Goal: Task Accomplishment & Management: Use online tool/utility

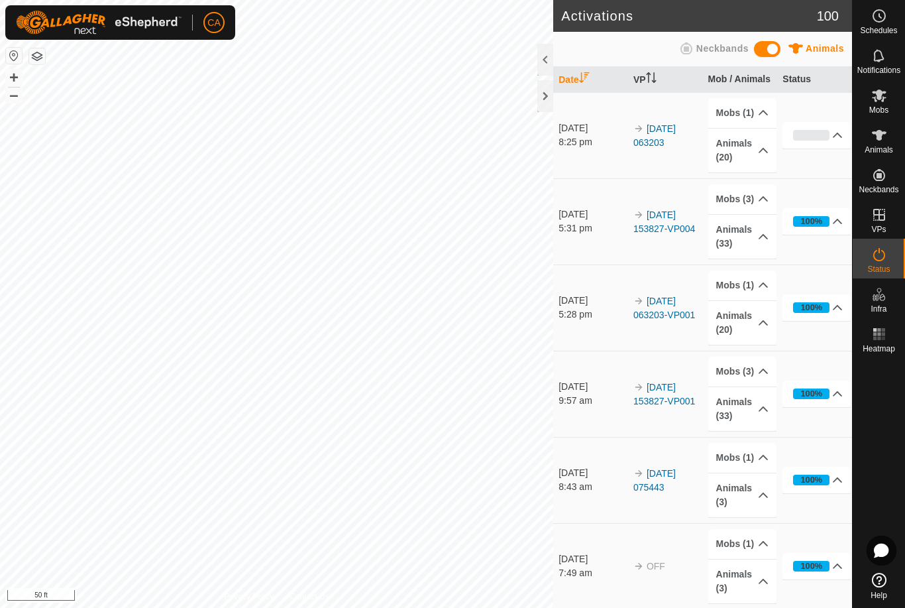
click at [550, 92] on div at bounding box center [545, 96] width 16 height 32
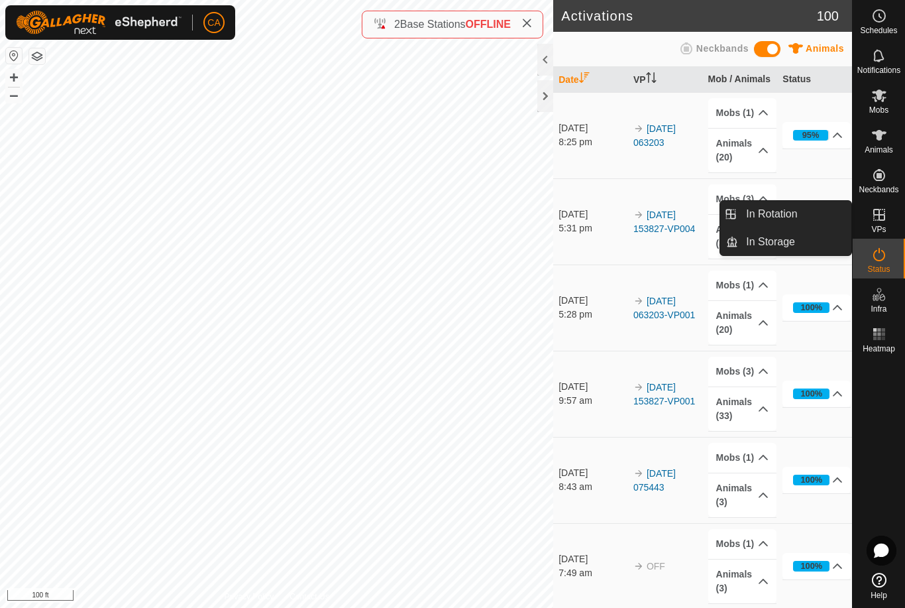
click at [814, 210] on link "In Rotation" at bounding box center [794, 214] width 113 height 27
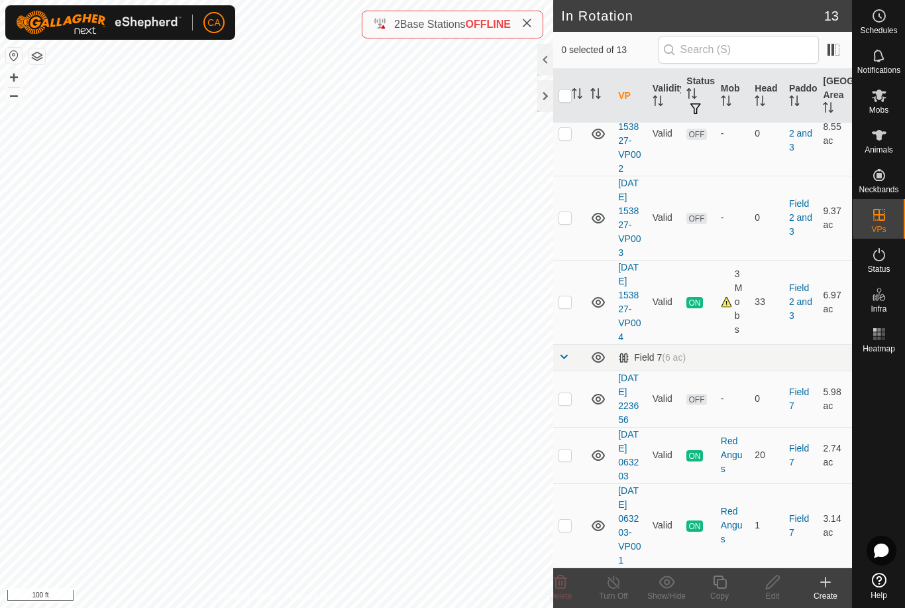
scroll to position [701, 0]
click at [572, 393] on p-checkbox at bounding box center [565, 398] width 13 height 11
click at [571, 393] on p-checkbox at bounding box center [565, 398] width 13 height 11
checkbox input "false"
